Goal: Information Seeking & Learning: Learn about a topic

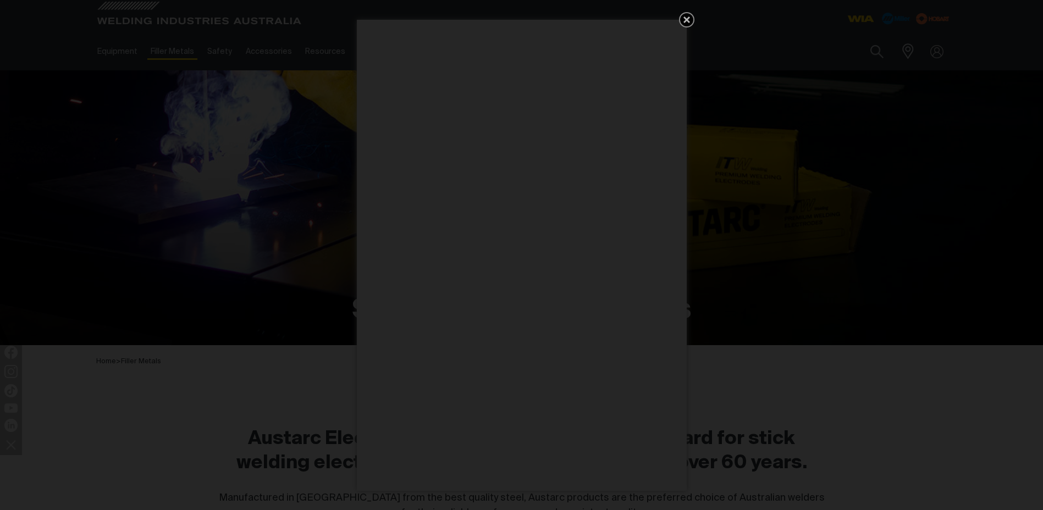
click at [689, 16] on icon "Get 5 WIA Welding Guides Free!" at bounding box center [686, 19] width 13 height 13
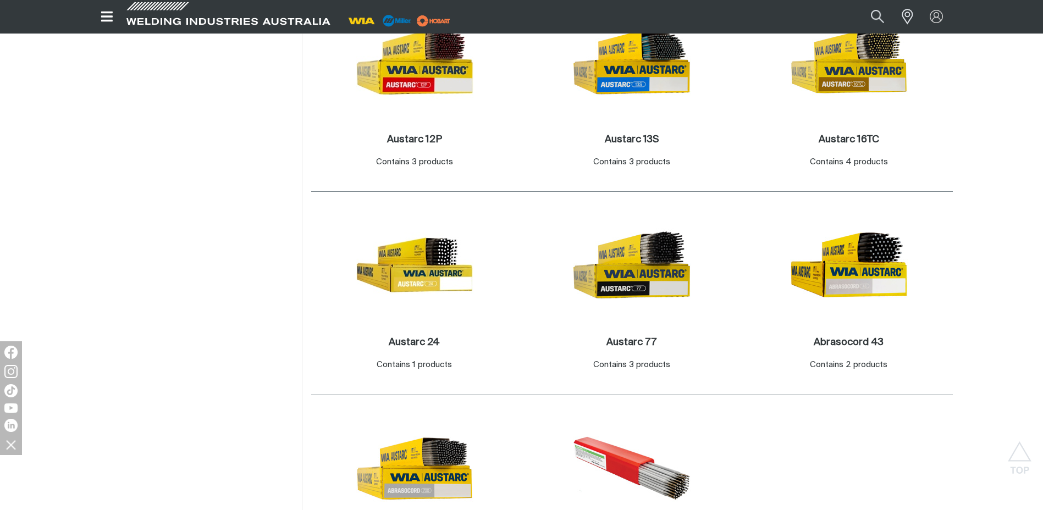
scroll to position [660, 0]
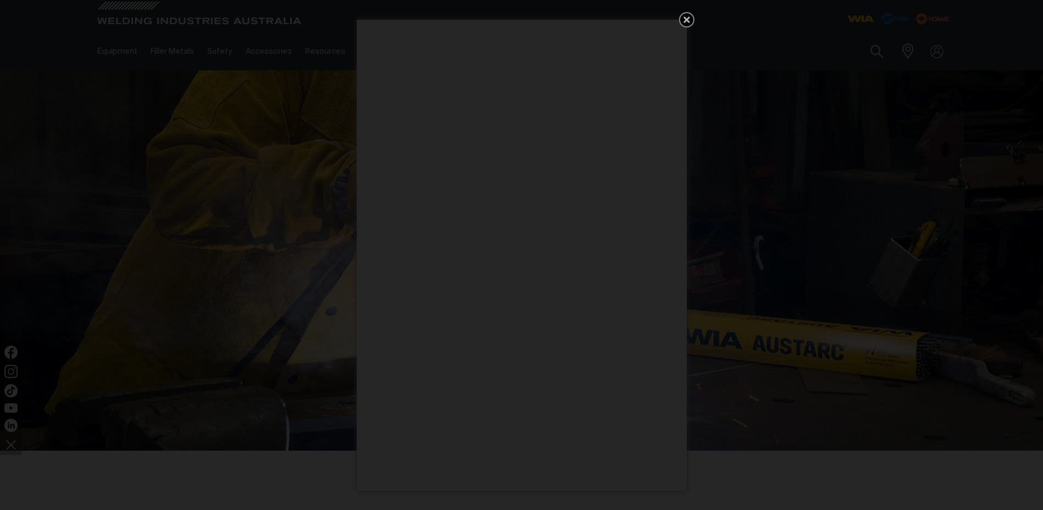
click at [685, 20] on icon "Get 5 WIA Welding Guides Free!" at bounding box center [686, 19] width 13 height 13
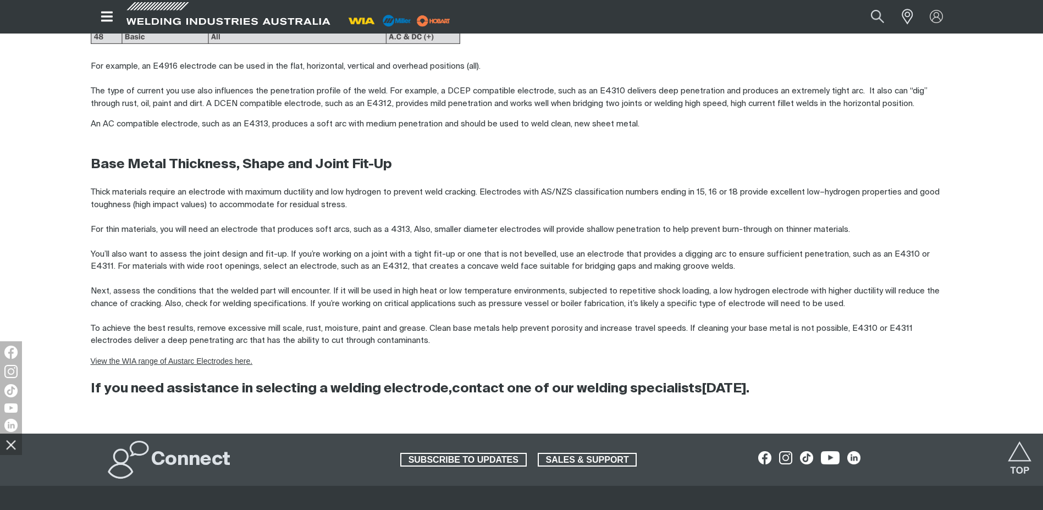
scroll to position [1320, 0]
